Goal: Task Accomplishment & Management: Manage account settings

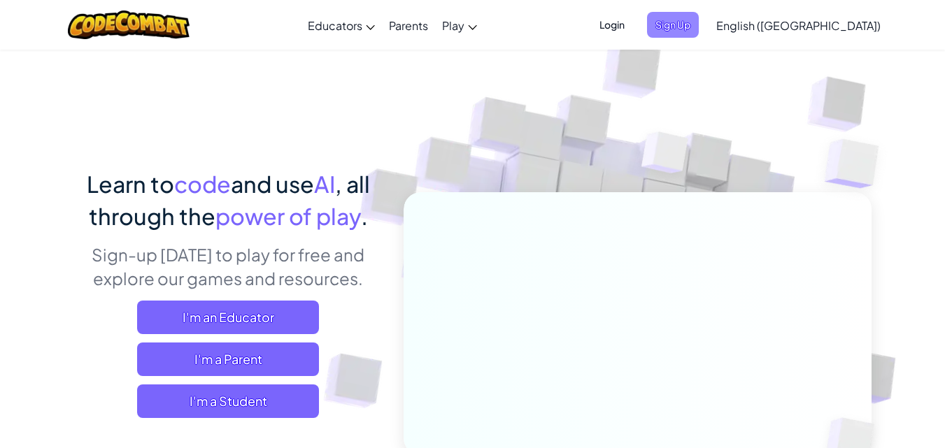
click at [699, 24] on span "Sign Up" at bounding box center [673, 25] width 52 height 26
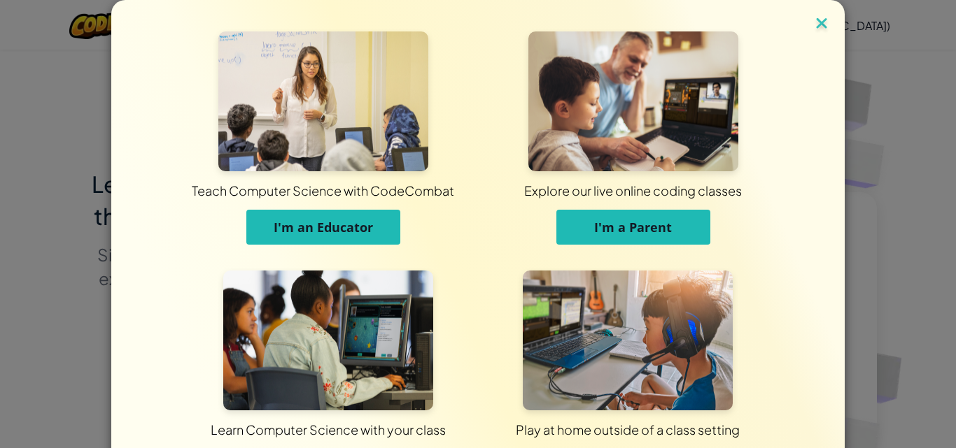
click at [817, 17] on img at bounding box center [821, 24] width 18 height 21
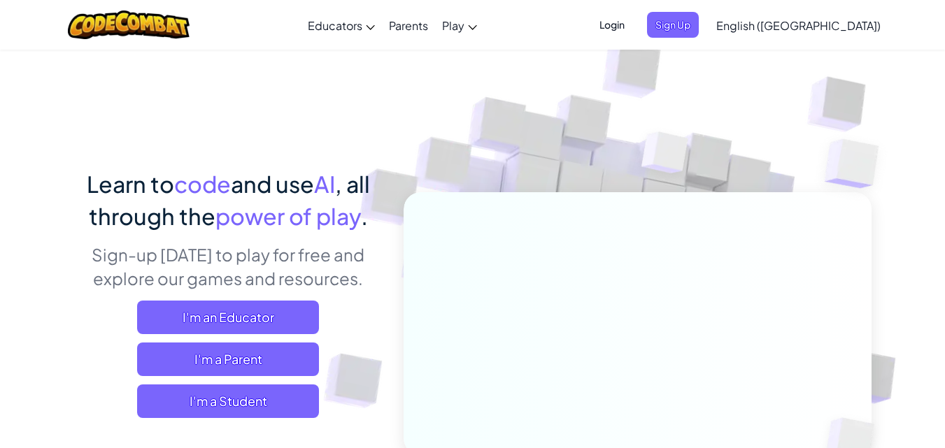
click at [674, 21] on ul "Login Sign Up" at bounding box center [645, 25] width 122 height 26
click at [633, 29] on span "Login" at bounding box center [612, 25] width 42 height 26
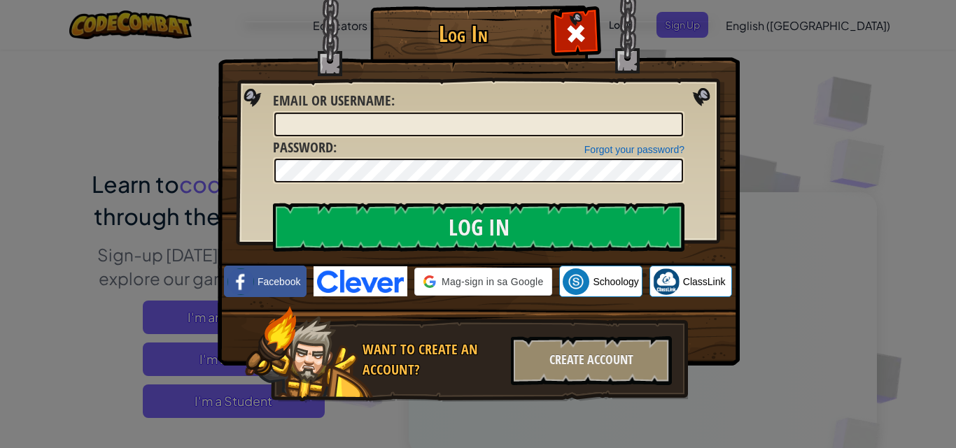
click at [711, 30] on img at bounding box center [479, 162] width 522 height 407
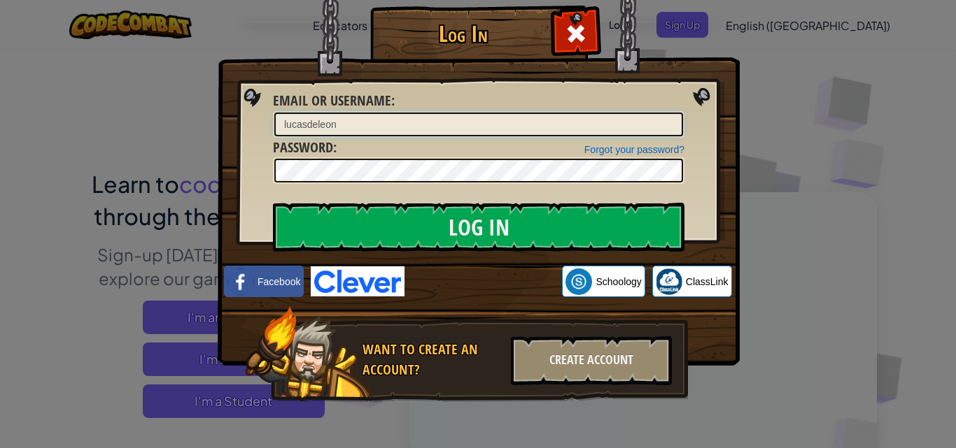
type input "lucasdeleon"
click at [273, 203] on input "Log In" at bounding box center [478, 227] width 411 height 49
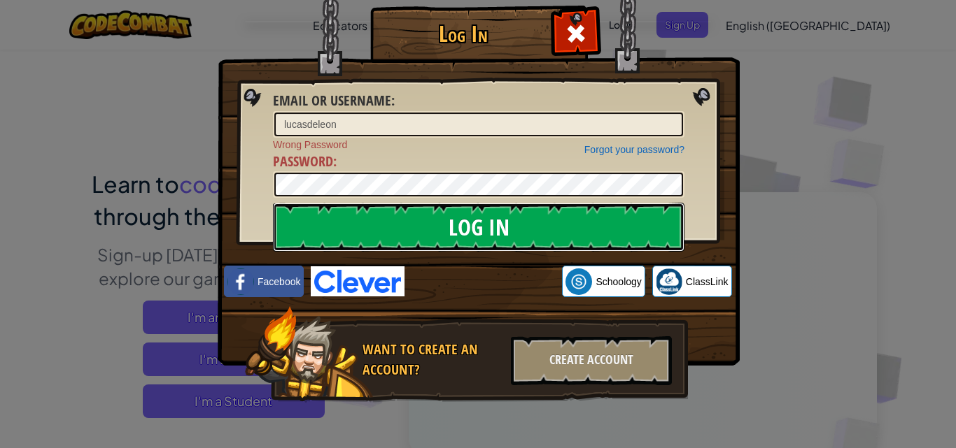
click at [565, 233] on input "Log In" at bounding box center [478, 227] width 411 height 49
